Goal: Transaction & Acquisition: Purchase product/service

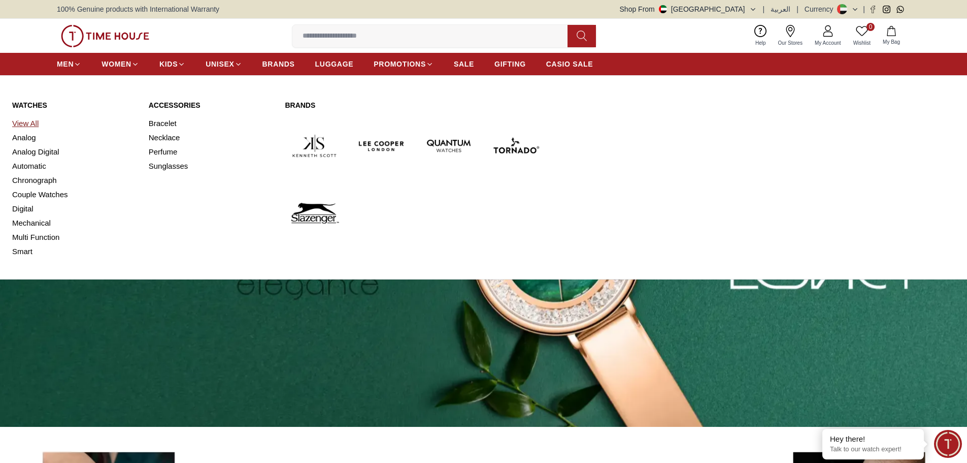
click at [28, 124] on link "View All" at bounding box center [74, 123] width 124 height 14
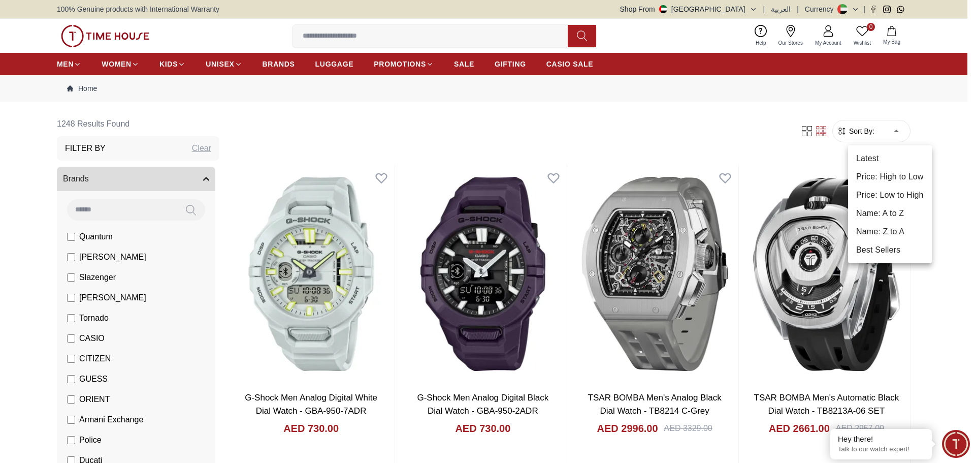
click at [888, 178] on li "Price: High to Low" at bounding box center [890, 177] width 84 height 18
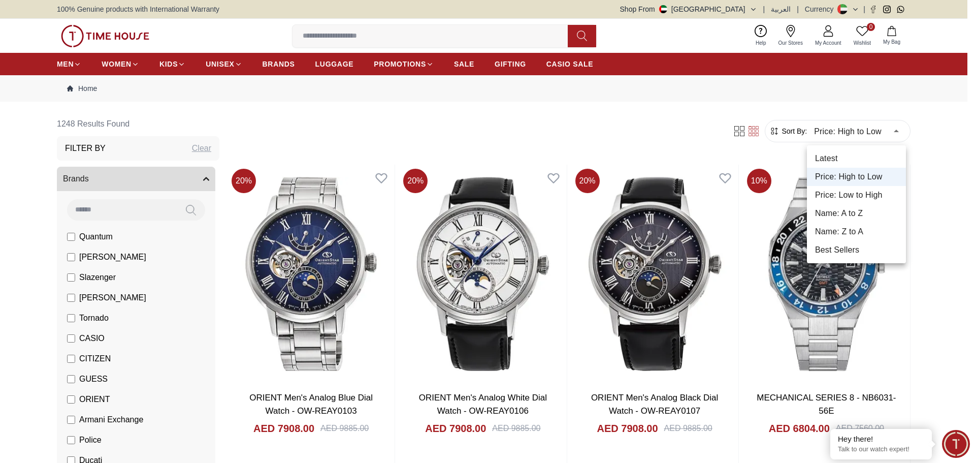
click at [842, 198] on li "Price: Low to High" at bounding box center [856, 195] width 99 height 18
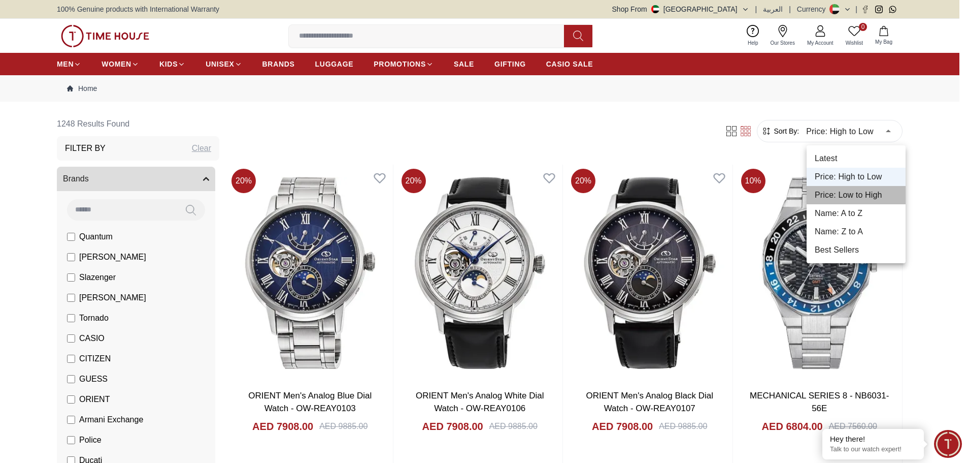
type input "*"
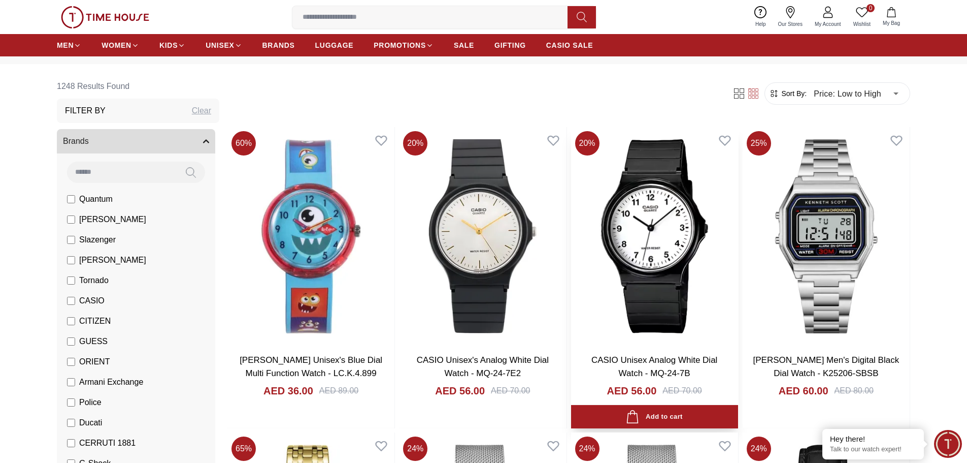
scroll to position [38, 0]
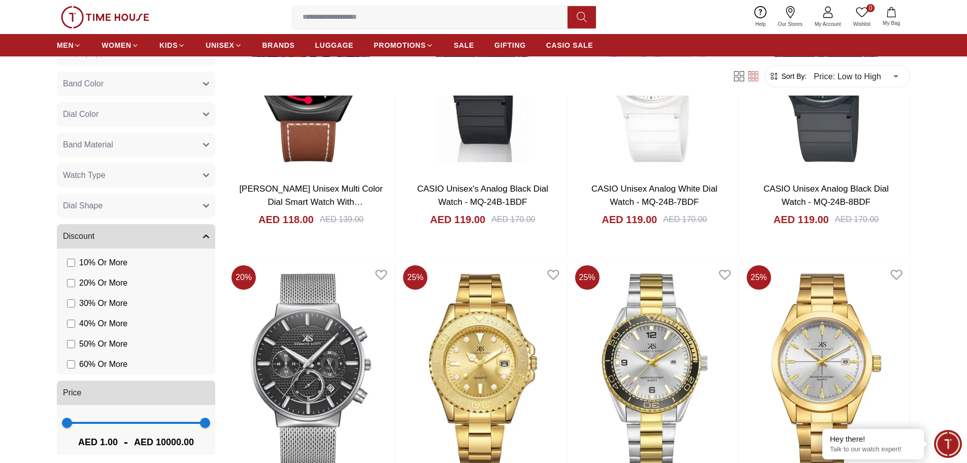
scroll to position [534, 0]
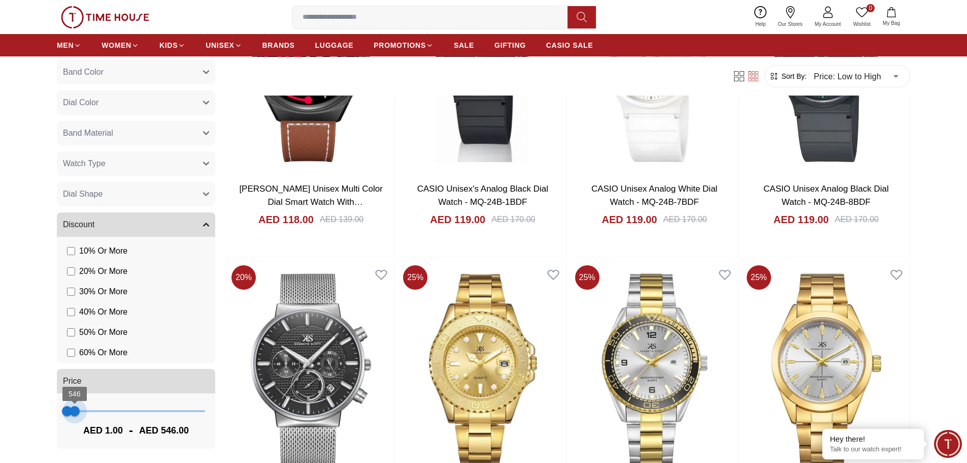
type input "***"
drag, startPoint x: 193, startPoint y: 411, endPoint x: 74, endPoint y: 415, distance: 119.4
click at [74, 415] on span "507" at bounding box center [74, 411] width 10 height 10
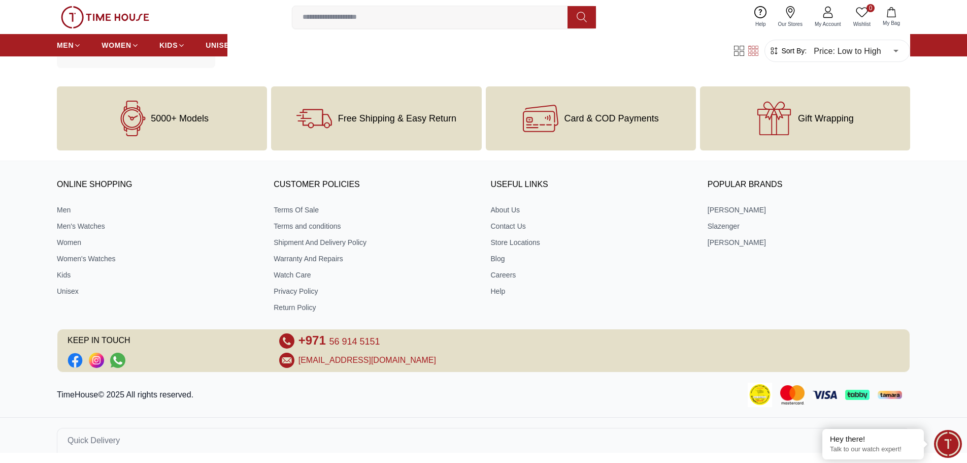
scroll to position [435, 0]
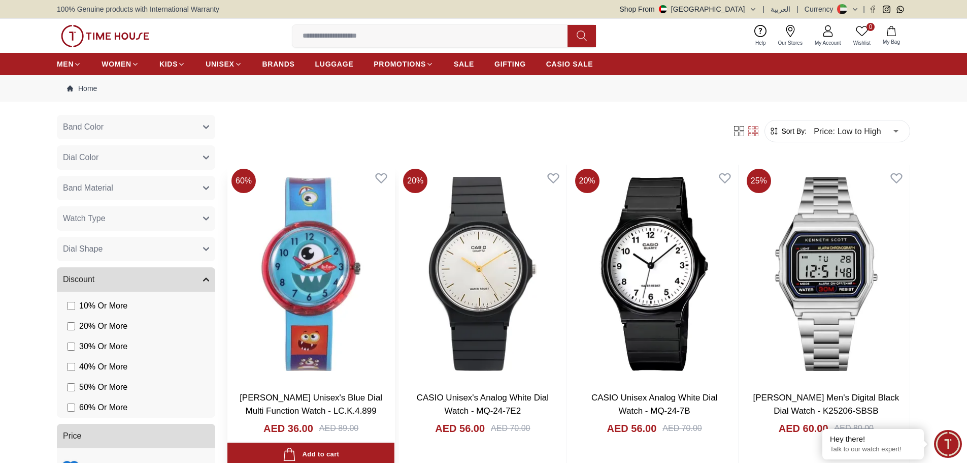
scroll to position [453, 0]
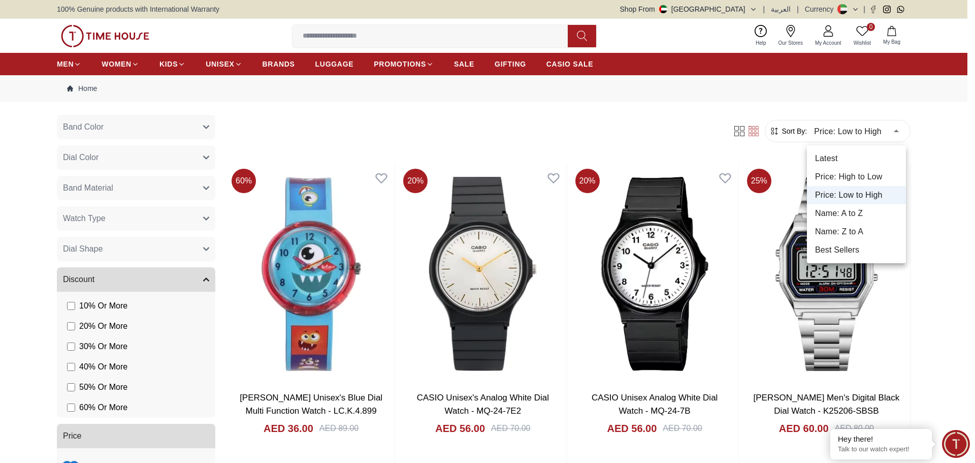
click at [859, 179] on li "Price: High to Low" at bounding box center [856, 177] width 99 height 18
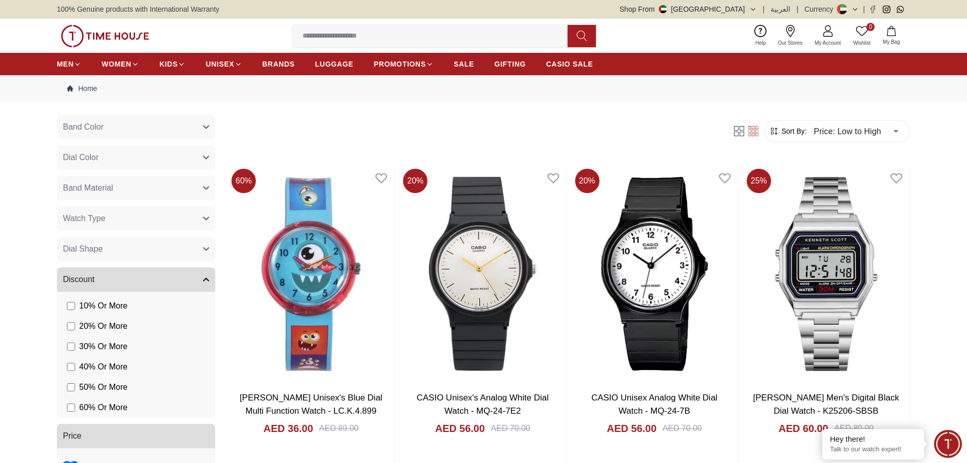
type input "*"
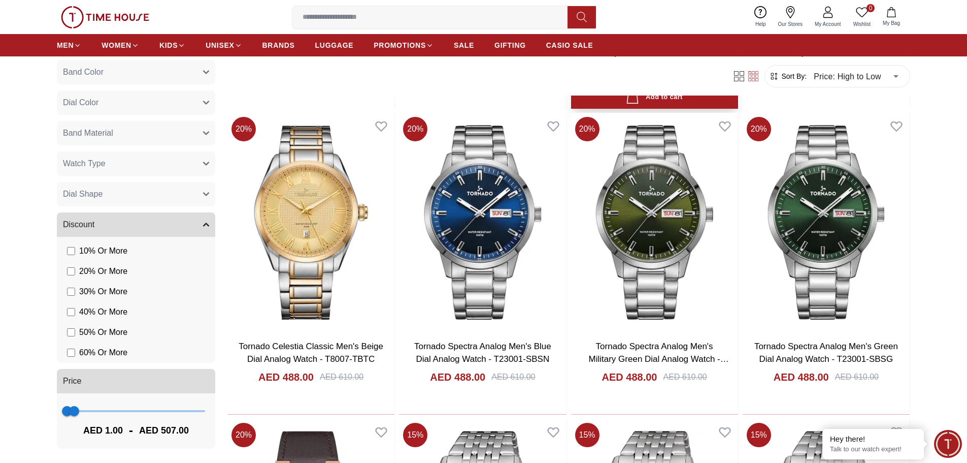
scroll to position [970, 0]
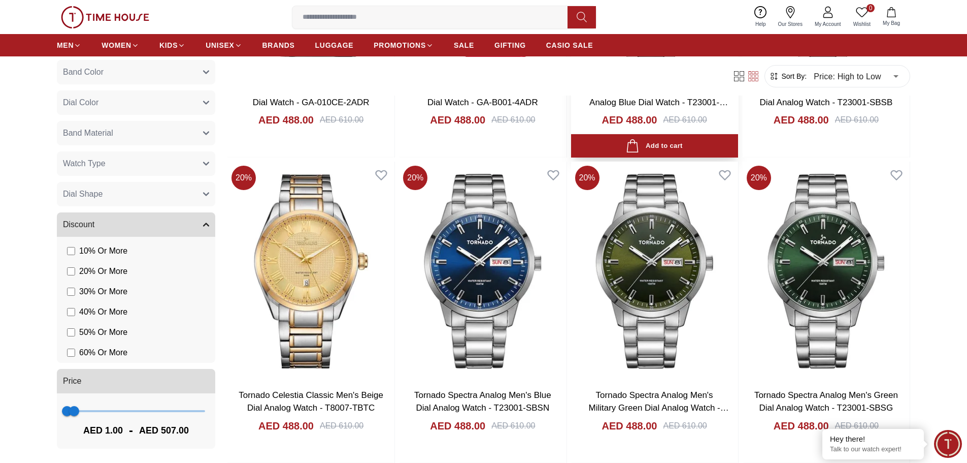
scroll to position [919, 0]
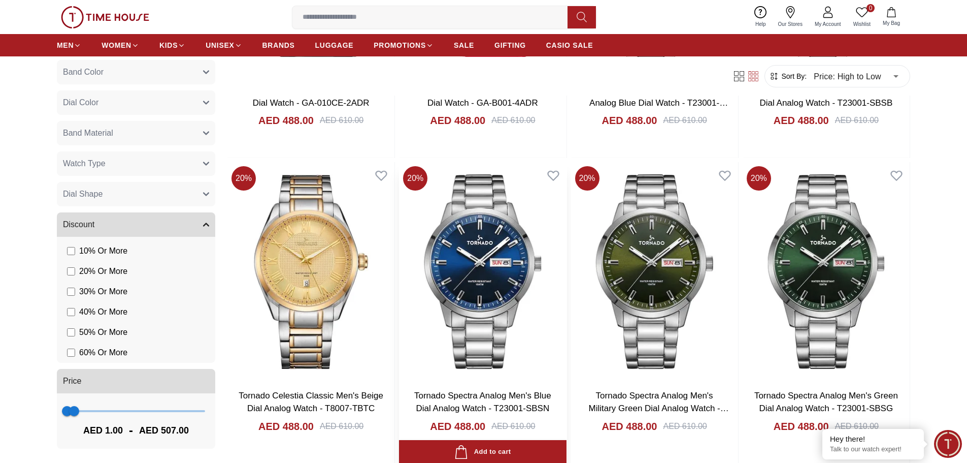
click at [458, 277] on img at bounding box center [482, 271] width 167 height 218
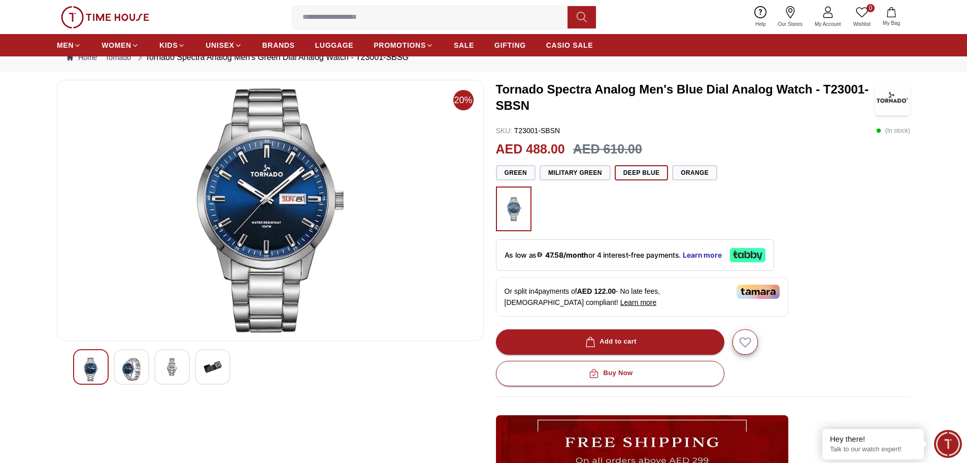
scroll to position [37, 0]
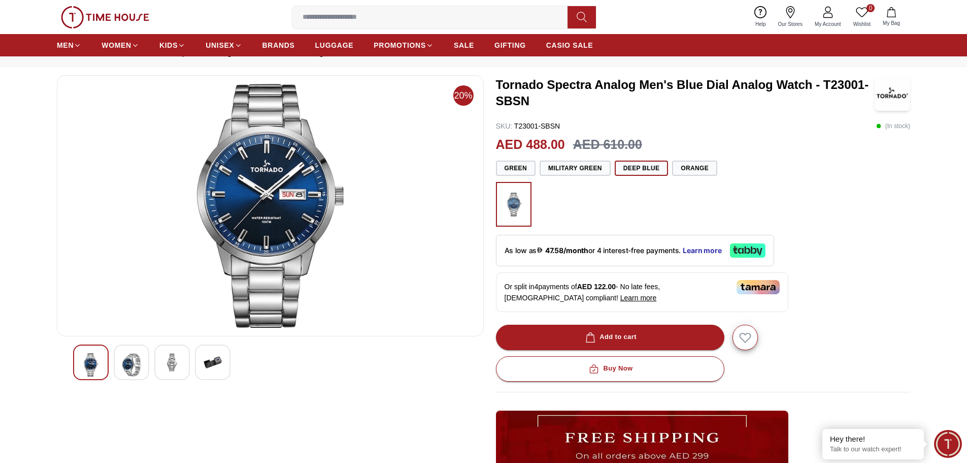
click at [208, 364] on img at bounding box center [213, 362] width 18 height 18
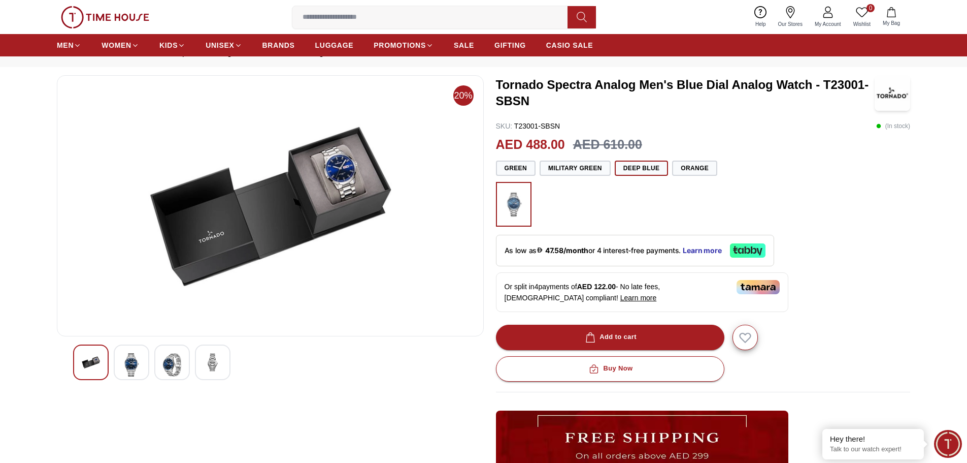
click at [165, 364] on img at bounding box center [172, 364] width 18 height 23
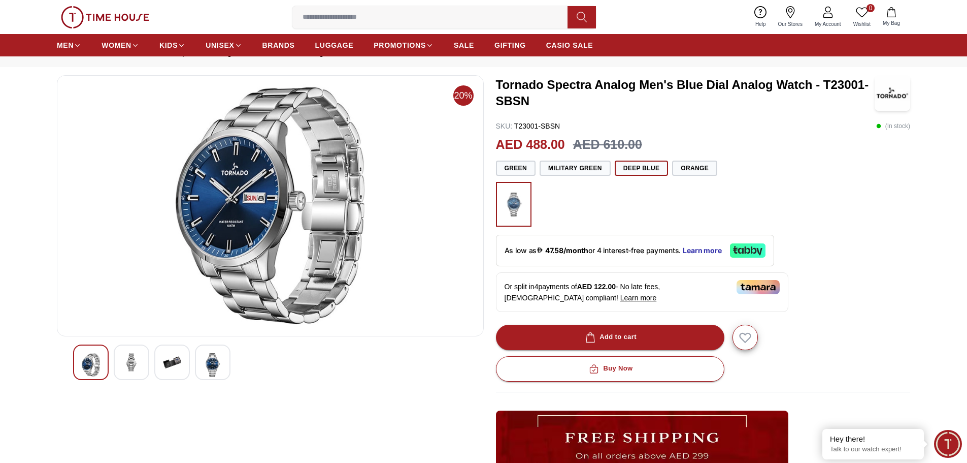
click at [135, 361] on img at bounding box center [131, 362] width 18 height 18
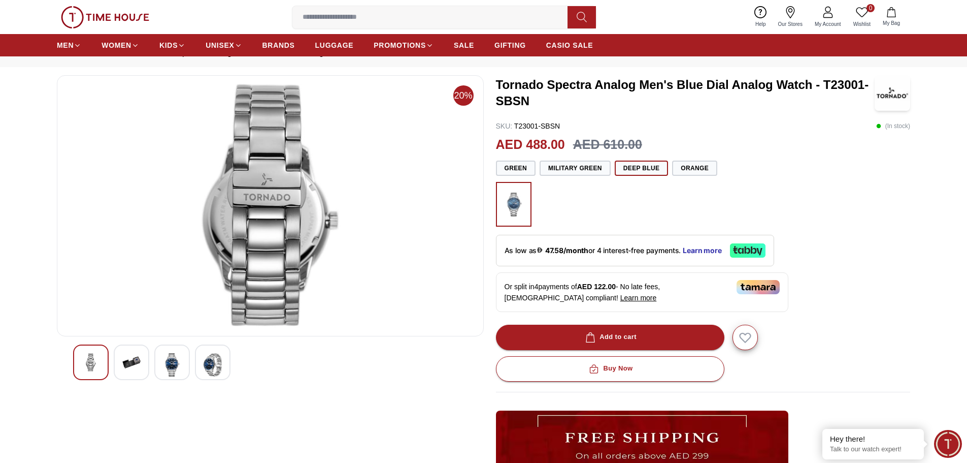
click at [88, 352] on div at bounding box center [91, 362] width 36 height 36
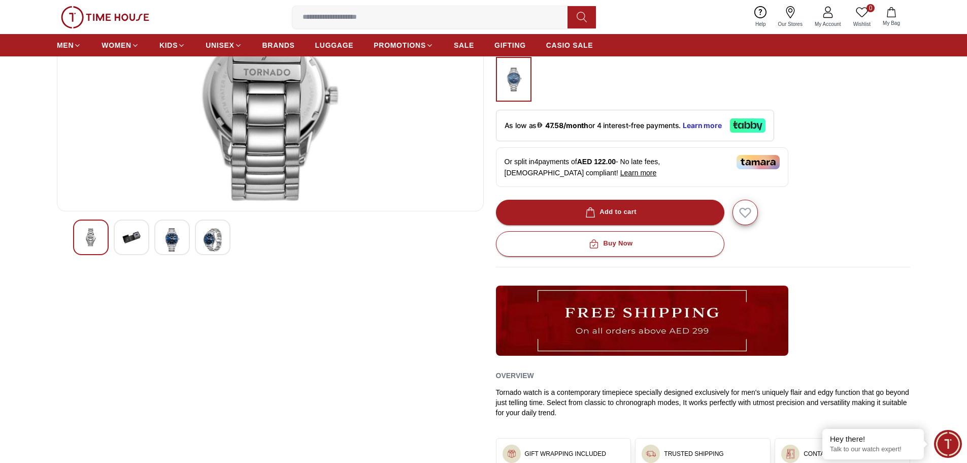
scroll to position [159, 0]
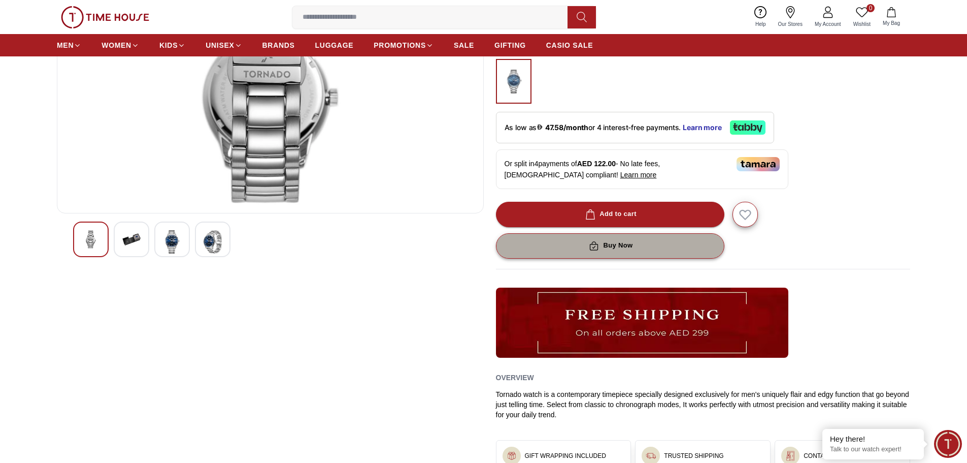
click at [607, 255] on button "Buy Now" at bounding box center [610, 245] width 229 height 25
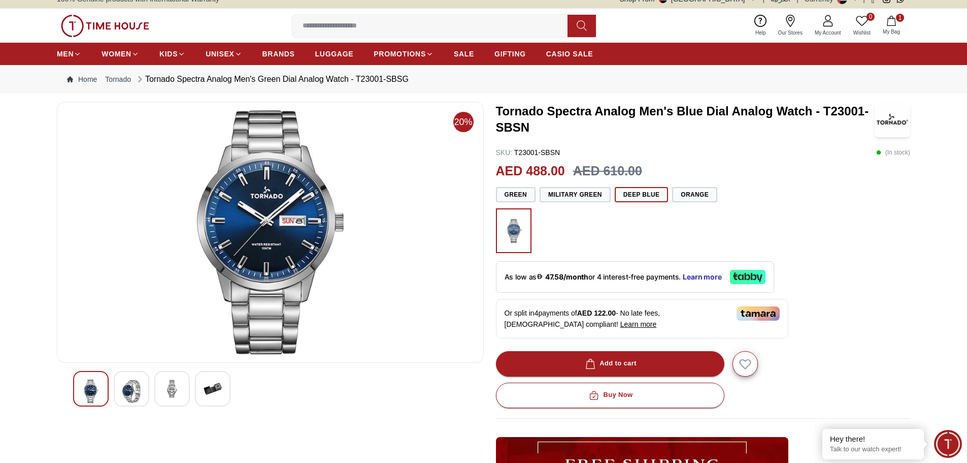
scroll to position [10, 0]
